Goal: Task Accomplishment & Management: Use online tool/utility

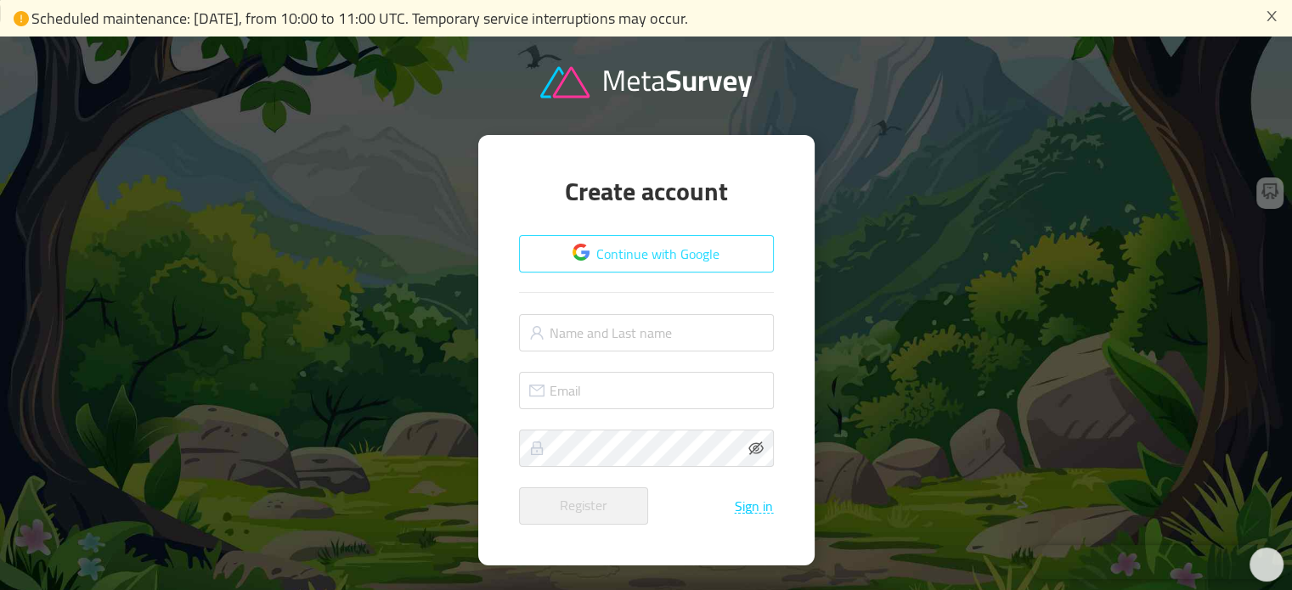
click at [666, 252] on button "Continue with Google" at bounding box center [646, 253] width 255 height 37
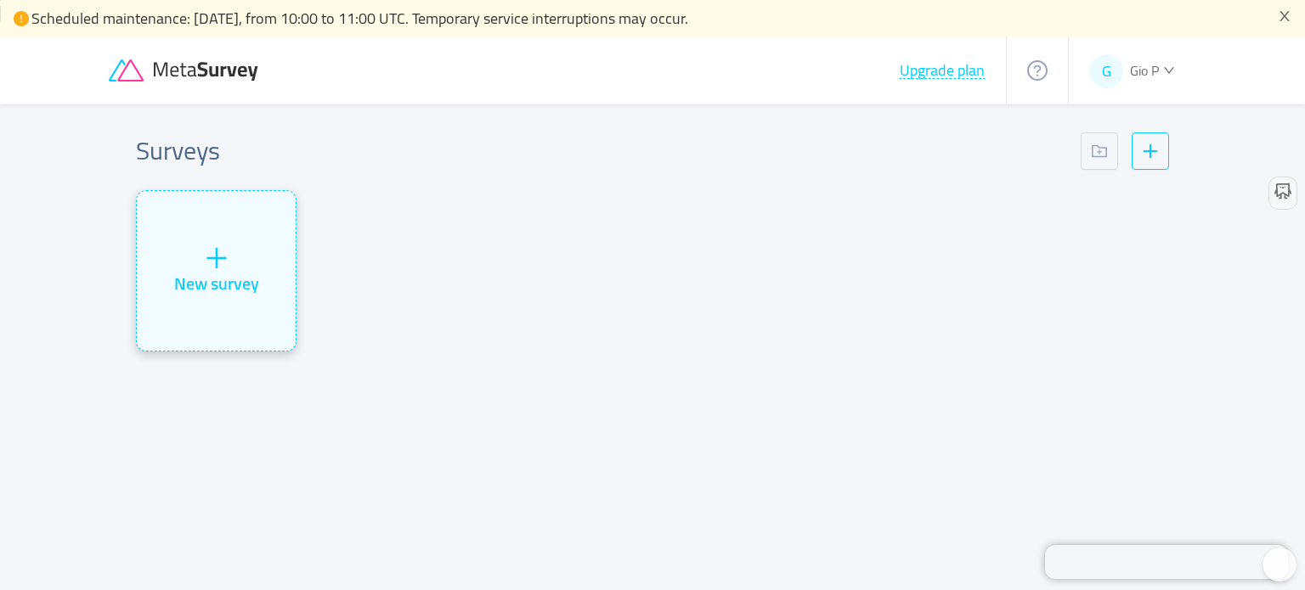
click at [212, 271] on div "New survey" at bounding box center [216, 283] width 85 height 25
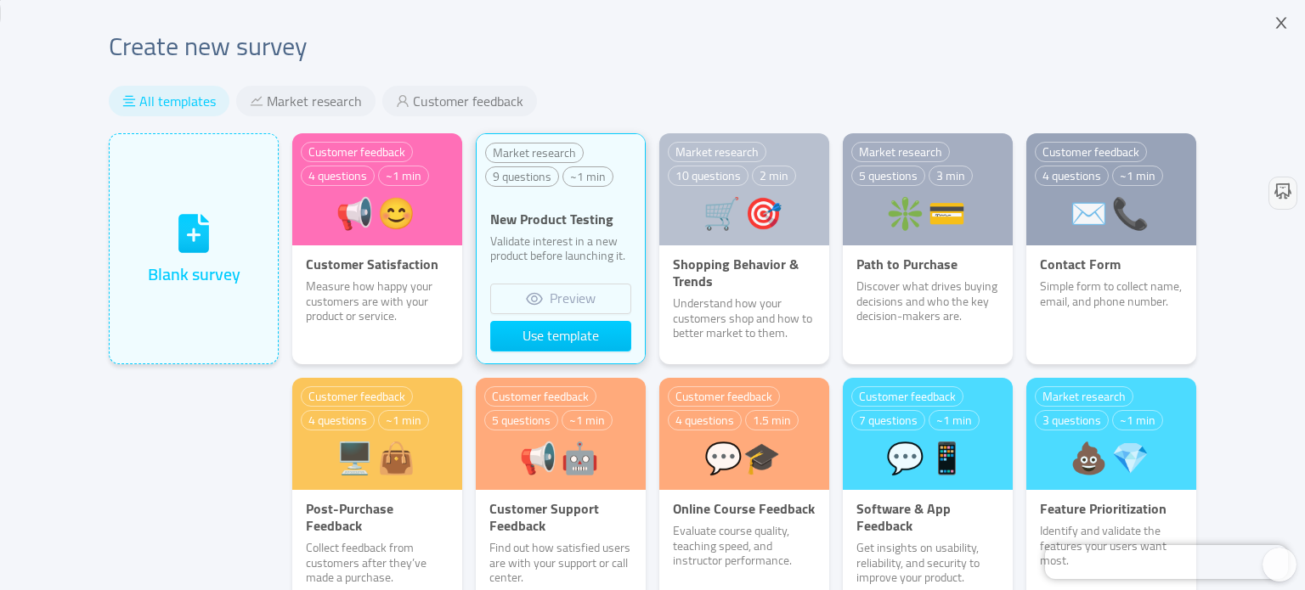
click at [522, 235] on p "Validate interest in a new product before launching it." at bounding box center [560, 249] width 168 height 30
click at [555, 303] on button "Preview" at bounding box center [560, 299] width 141 height 31
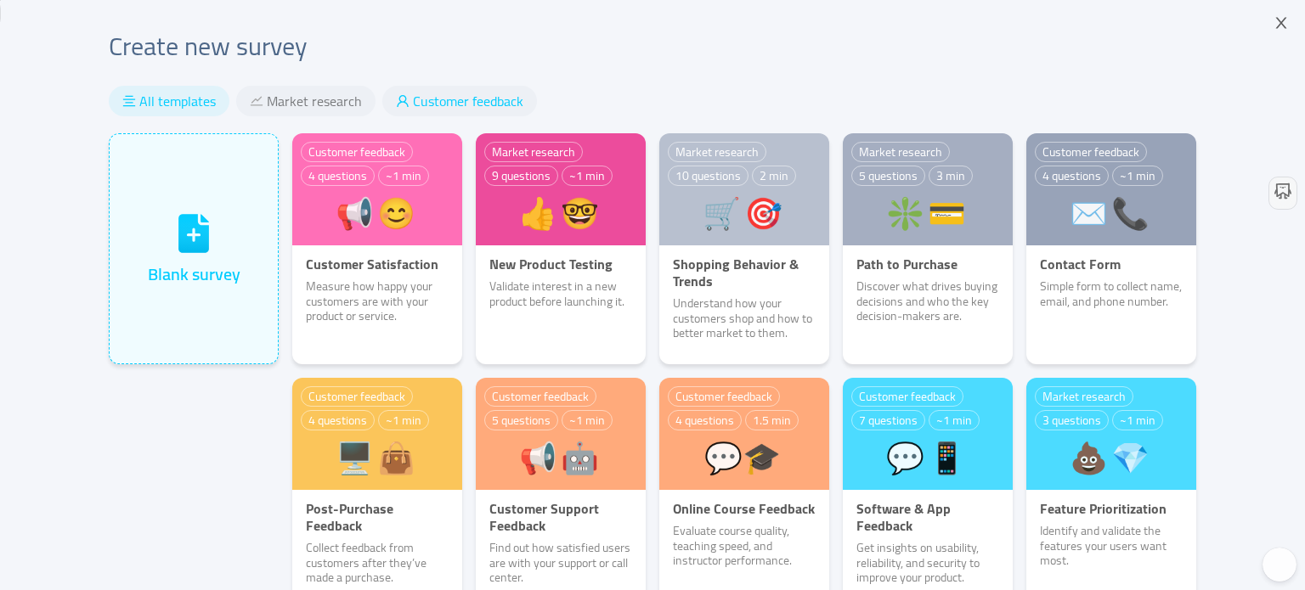
click at [486, 93] on span "Customer feedback" at bounding box center [468, 101] width 110 height 17
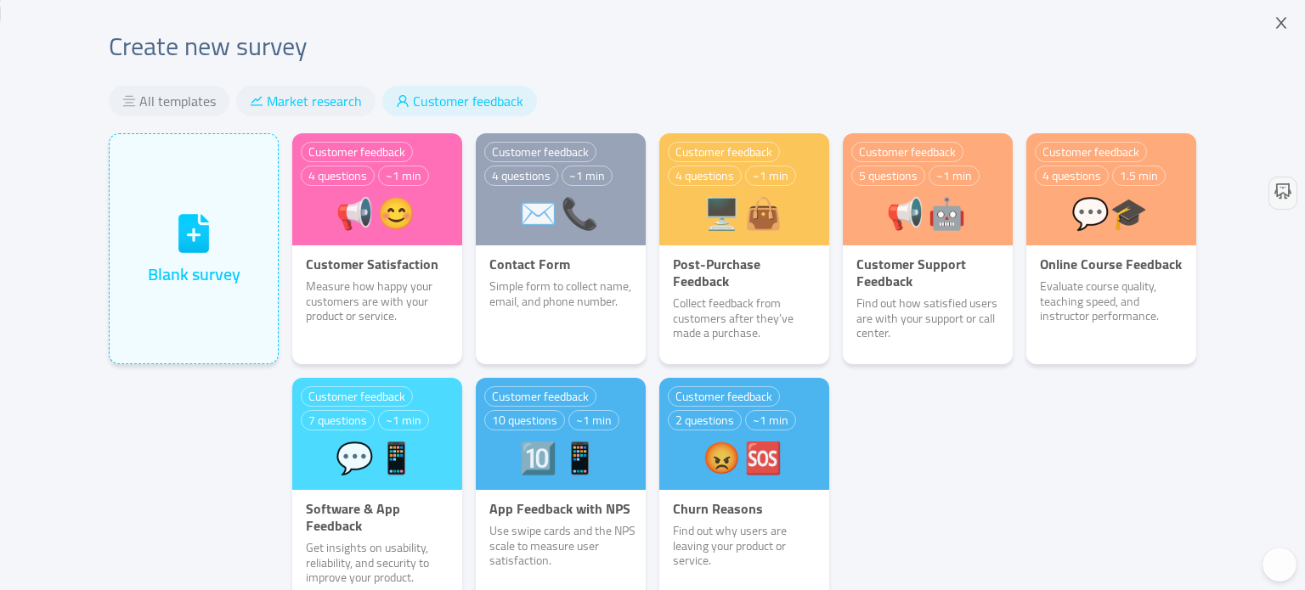
click at [317, 102] on span "Market research" at bounding box center [314, 101] width 95 height 17
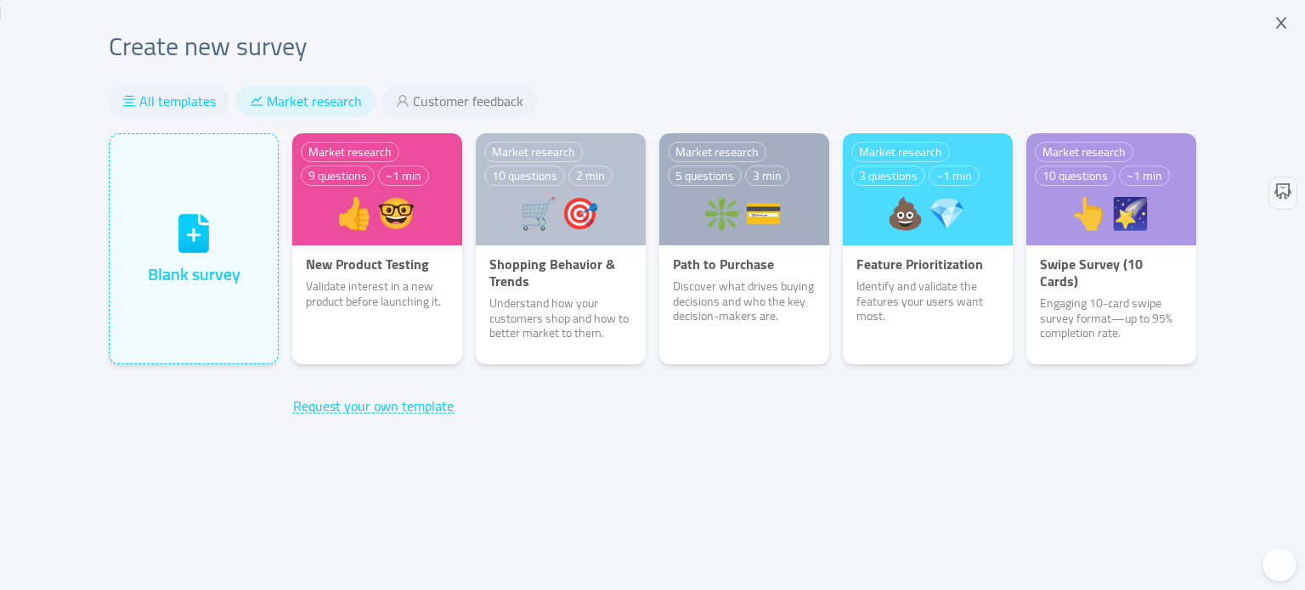
click at [191, 104] on span "All templates" at bounding box center [177, 101] width 76 height 17
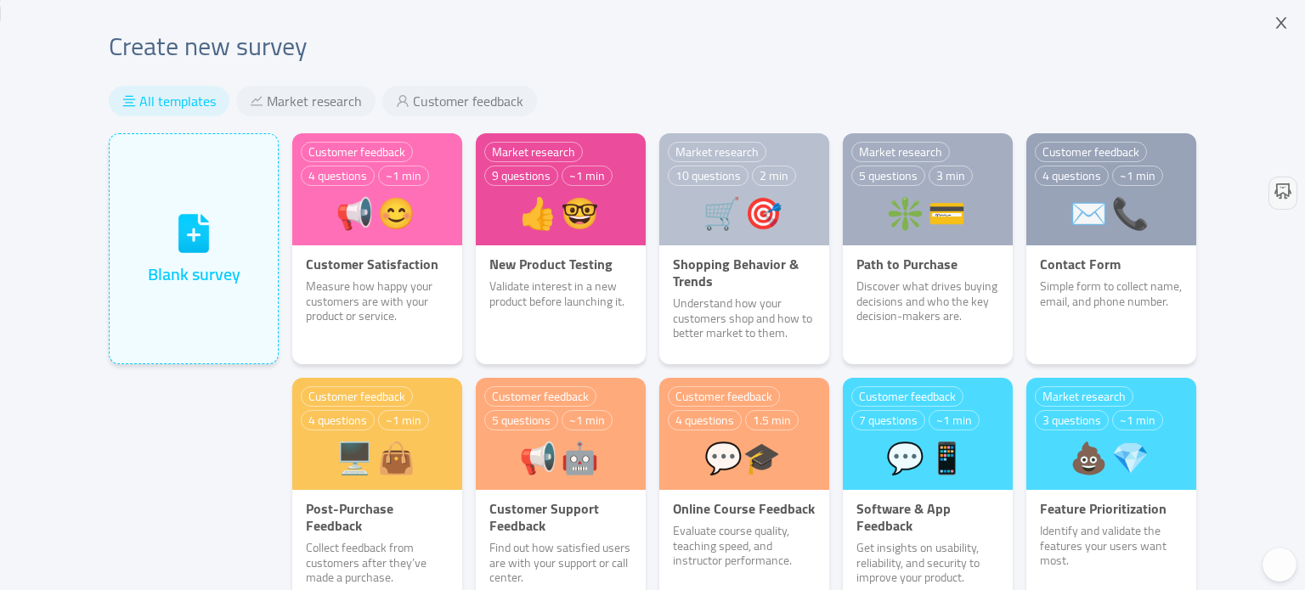
click at [1291, 232] on writeseed-modal at bounding box center [1296, 295] width 17 height 590
drag, startPoint x: 1299, startPoint y: 231, endPoint x: 1249, endPoint y: 441, distance: 215.7
click at [261, 37] on body "Scheduled maintenance: [DATE], from 10:00 to 11:00 UTC. Temporary service inter…" at bounding box center [652, 295] width 1305 height 590
